Goal: Task Accomplishment & Management: Use online tool/utility

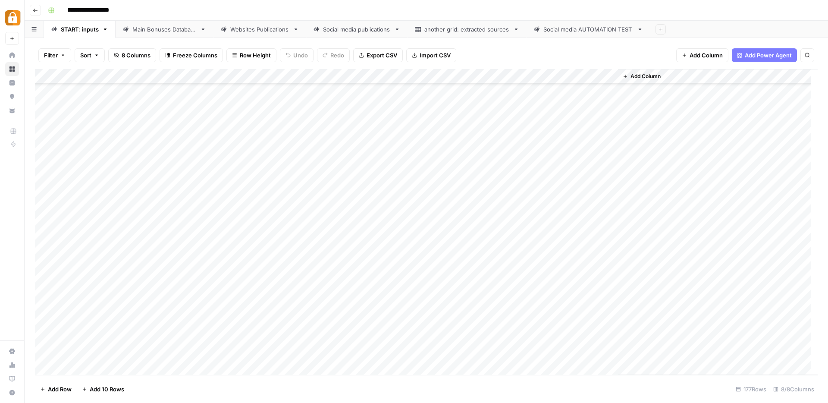
scroll to position [2319, 0]
click at [175, 29] on div "Main Bonuses Database" at bounding box center [164, 29] width 64 height 9
click at [271, 230] on div "Add Column" at bounding box center [426, 222] width 783 height 306
click at [289, 233] on div "Add Column" at bounding box center [426, 222] width 783 height 306
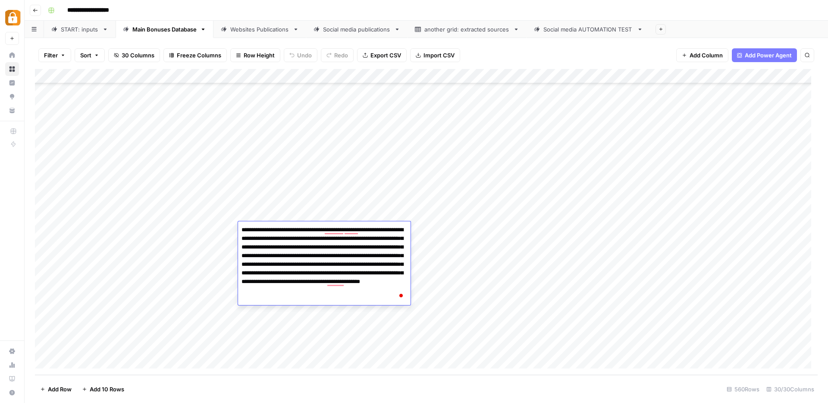
click at [461, 377] on footer "Add Row Add 10 Rows 560 Rows 30/30 Columns" at bounding box center [426, 389] width 783 height 28
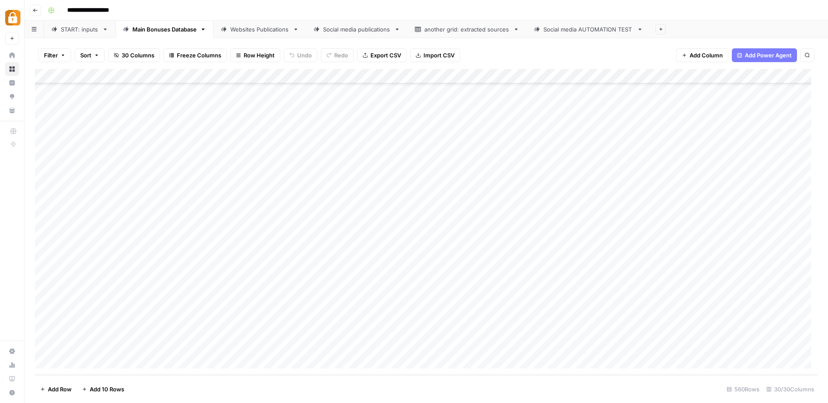
click at [268, 303] on div "Add Column" at bounding box center [426, 222] width 783 height 306
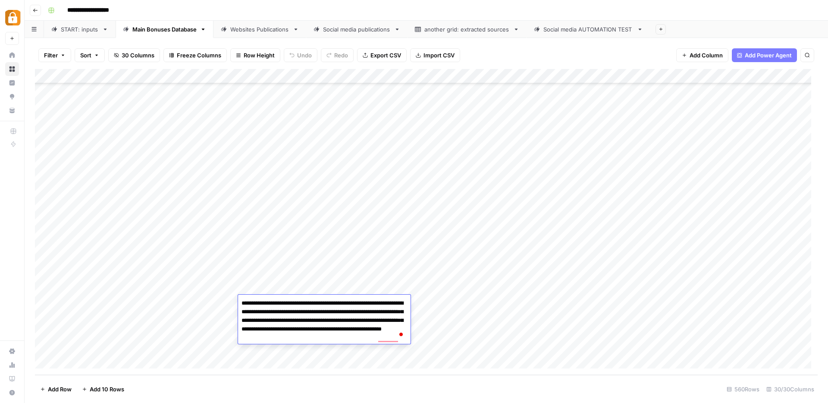
click at [361, 383] on footer "Add Row Add 10 Rows 560 Rows 30/30 Columns" at bounding box center [426, 389] width 783 height 28
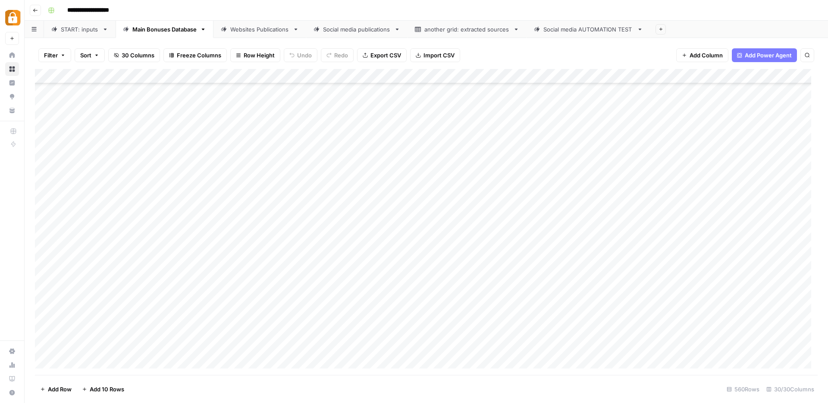
scroll to position [6017, 0]
click at [214, 220] on div "Add Column" at bounding box center [426, 222] width 783 height 306
click at [264, 220] on div "Add Column" at bounding box center [426, 222] width 783 height 306
click at [284, 220] on div "Add Column" at bounding box center [426, 222] width 783 height 306
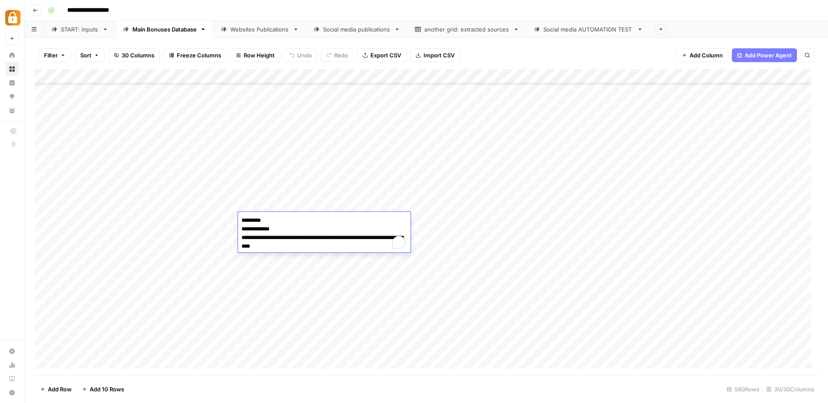
click at [284, 220] on textarea "**********" at bounding box center [324, 233] width 173 height 38
click at [424, 220] on div "Add Column" at bounding box center [426, 222] width 783 height 306
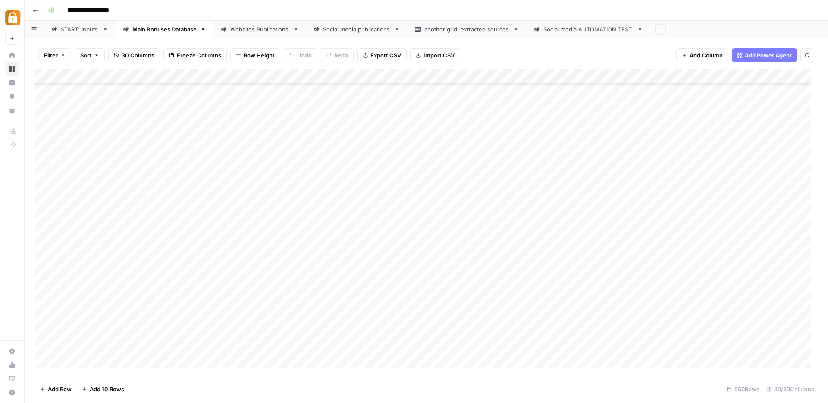
click at [497, 219] on div "Add Column" at bounding box center [426, 222] width 783 height 306
click at [653, 219] on div "Add Column" at bounding box center [426, 222] width 783 height 306
click at [654, 219] on div "Add Column" at bounding box center [426, 222] width 783 height 306
click at [567, 219] on div "Add Column" at bounding box center [426, 222] width 783 height 306
click at [656, 241] on div "Add Column" at bounding box center [426, 222] width 783 height 306
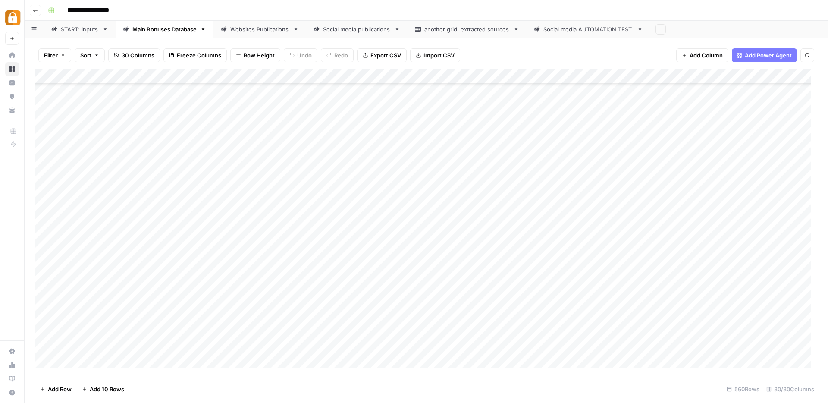
click at [255, 32] on div "Websites Publications" at bounding box center [259, 29] width 59 height 9
click at [192, 31] on div "Main Bonuses Database" at bounding box center [164, 29] width 64 height 9
